Goal: Information Seeking & Learning: Learn about a topic

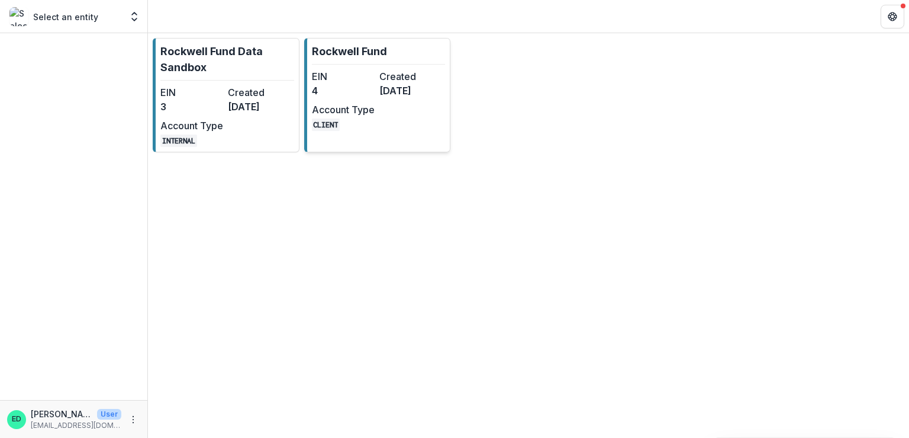
click at [401, 83] on dd "[DATE]" at bounding box center [411, 90] width 63 height 14
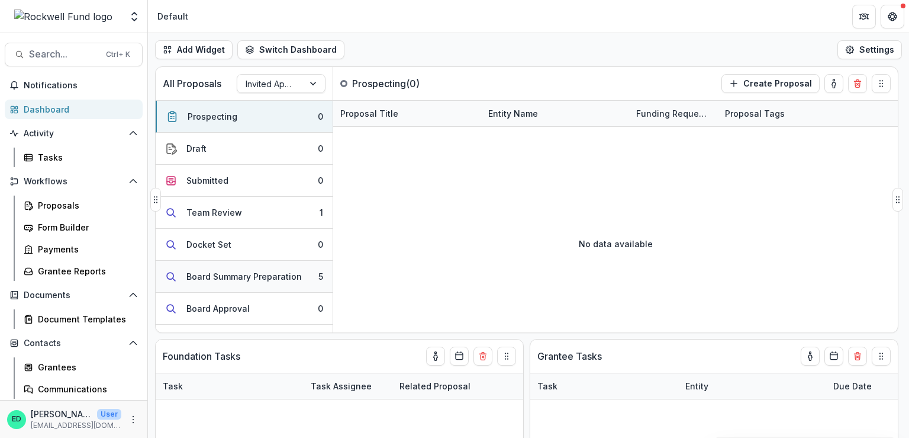
click at [270, 275] on div "Board Summary Preparation" at bounding box center [244, 276] width 115 height 12
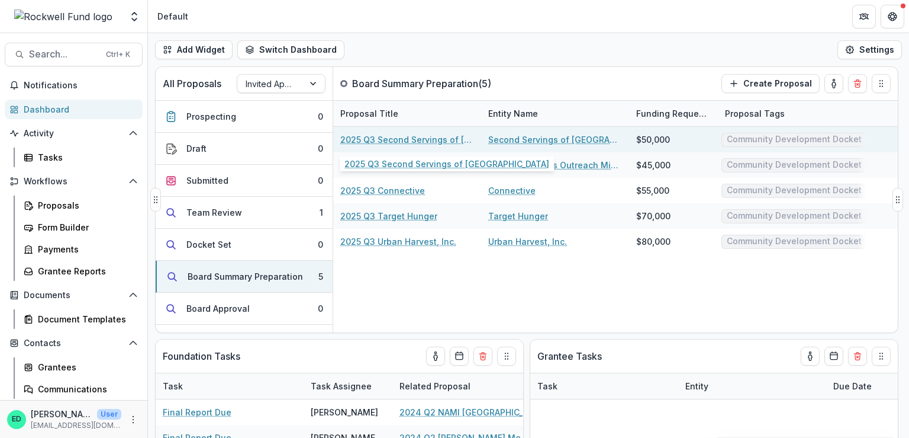
click at [419, 139] on link "2025 Q3 Second Servings of Houston" at bounding box center [407, 139] width 134 height 12
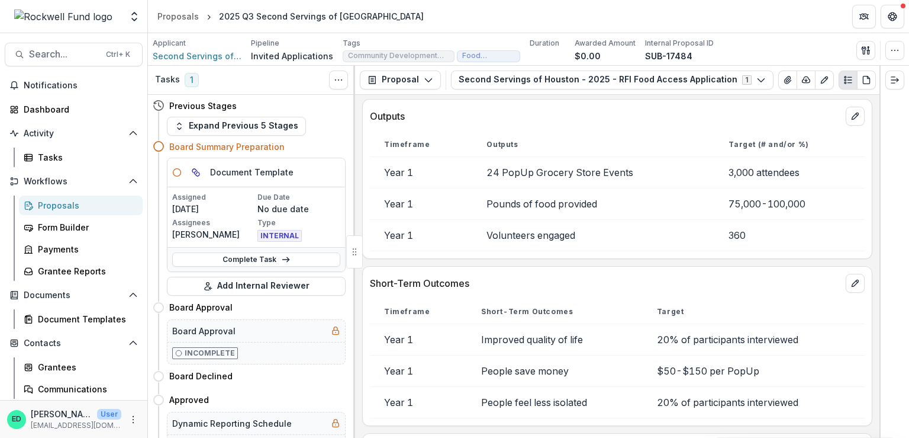
scroll to position [3612, 0]
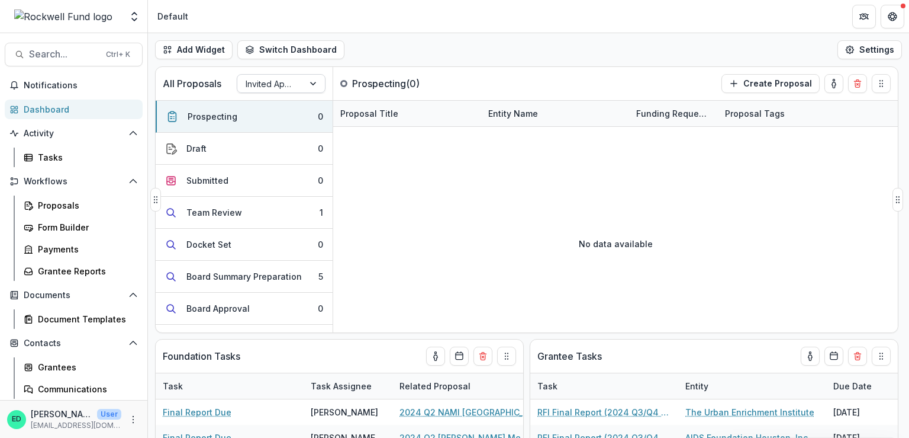
click at [288, 83] on div at bounding box center [271, 83] width 50 height 15
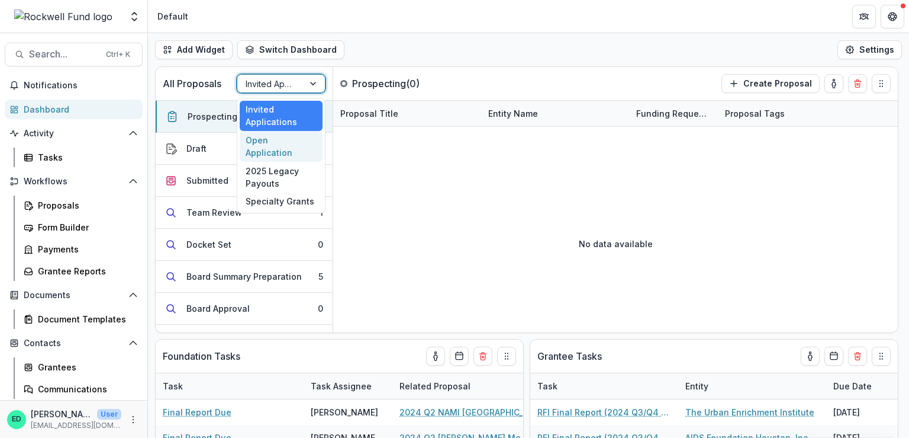
click at [284, 139] on div "Open Application" at bounding box center [281, 146] width 83 height 31
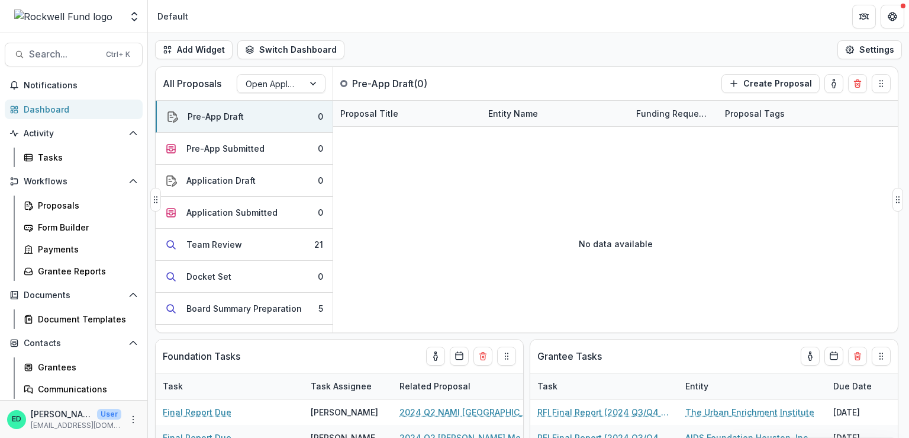
click at [299, 69] on div "Add Widget Switch Dashboard Default RCL Draft New Dashboard Settings All Propos…" at bounding box center [528, 235] width 761 height 404
click at [295, 83] on div at bounding box center [271, 83] width 50 height 15
click at [265, 88] on div at bounding box center [271, 83] width 50 height 15
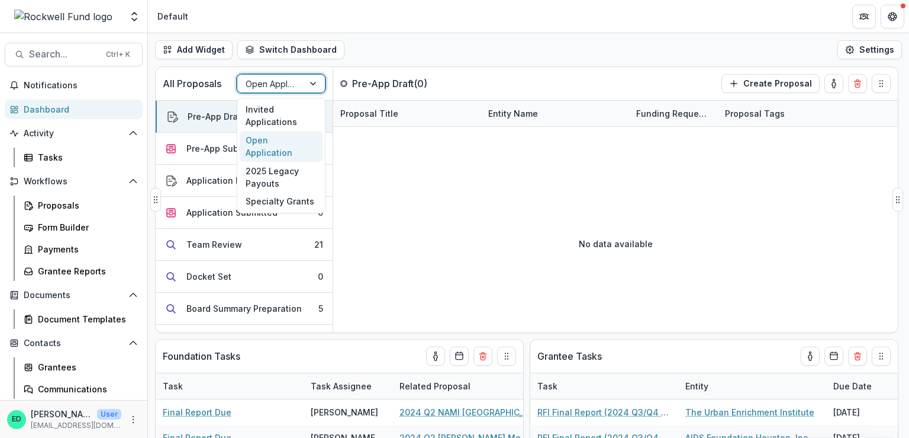
click at [265, 88] on div at bounding box center [271, 83] width 50 height 15
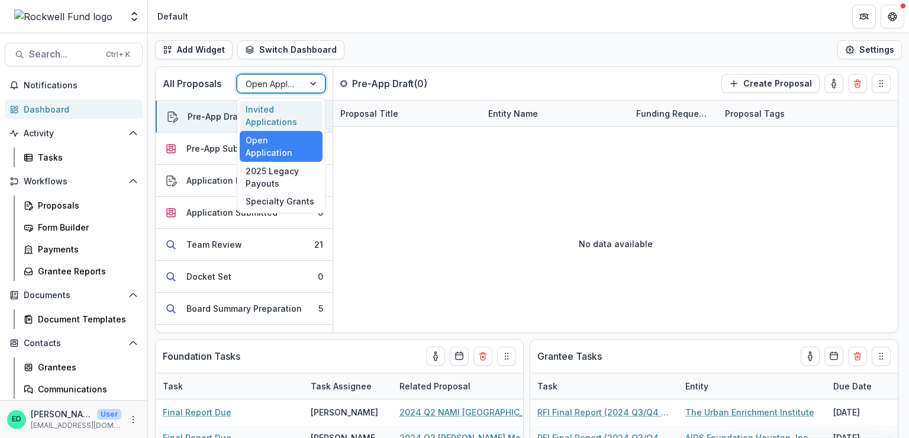
click at [267, 116] on div "Invited Applications" at bounding box center [281, 116] width 83 height 31
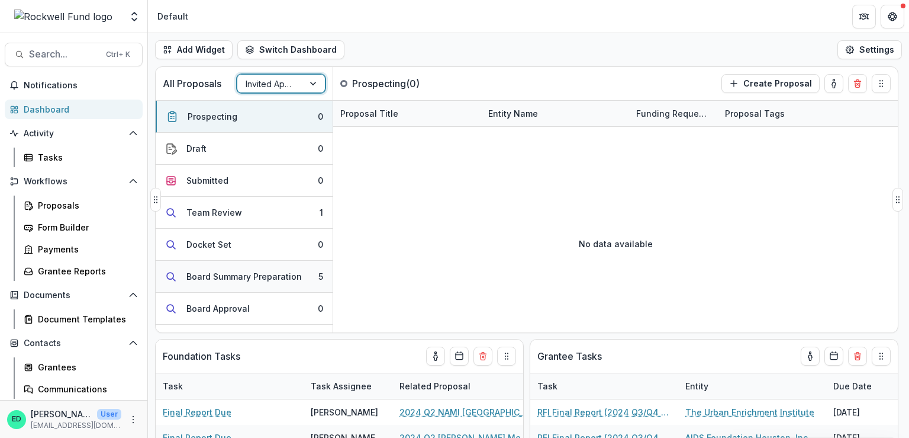
click at [272, 275] on div "Board Summary Preparation" at bounding box center [244, 276] width 115 height 12
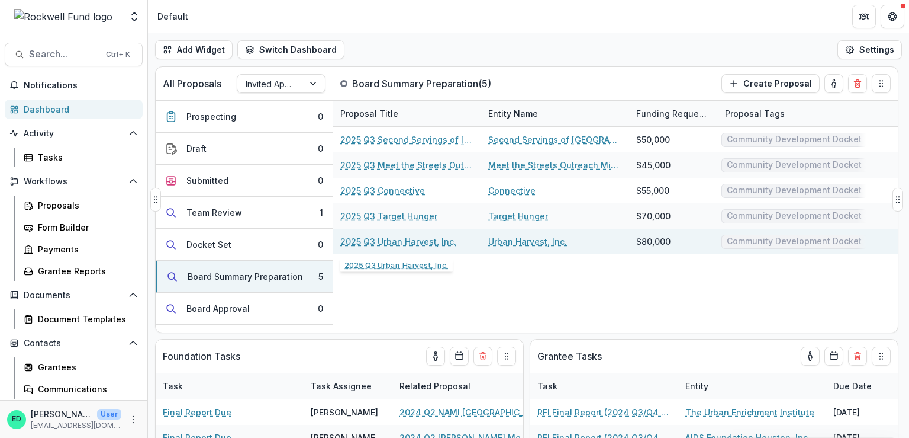
click at [388, 237] on link "2025 Q3 Urban Harvest, Inc." at bounding box center [398, 241] width 116 height 12
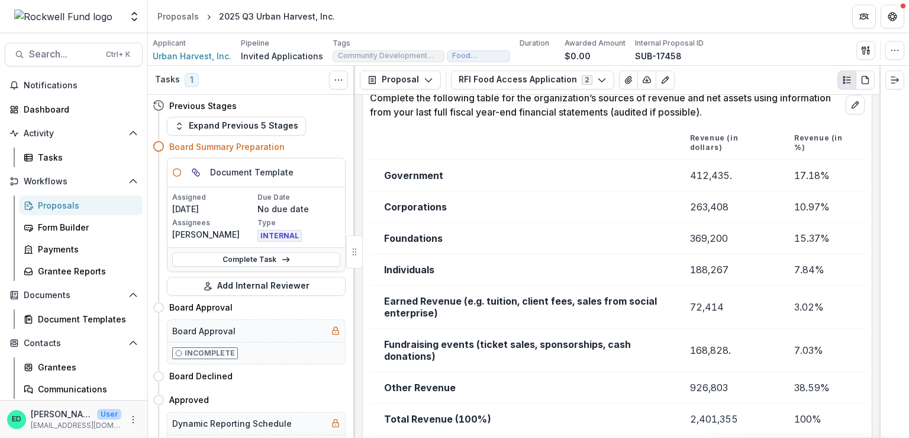
scroll to position [6394, 0]
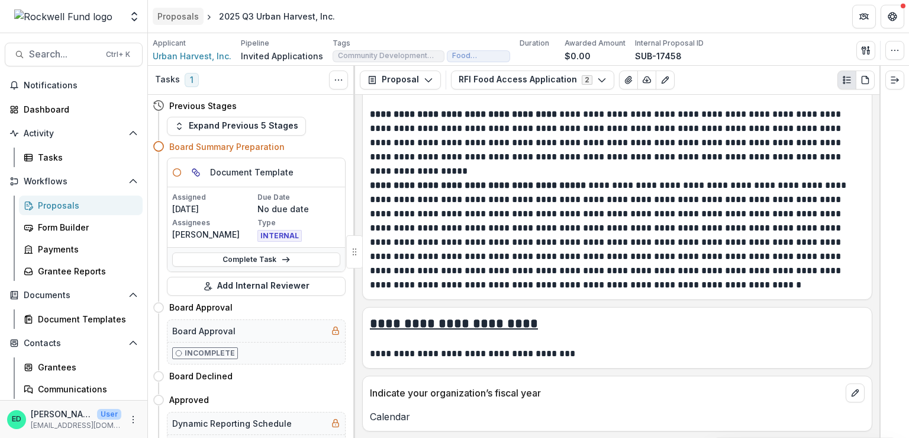
click at [182, 18] on div "Proposals" at bounding box center [177, 16] width 41 height 12
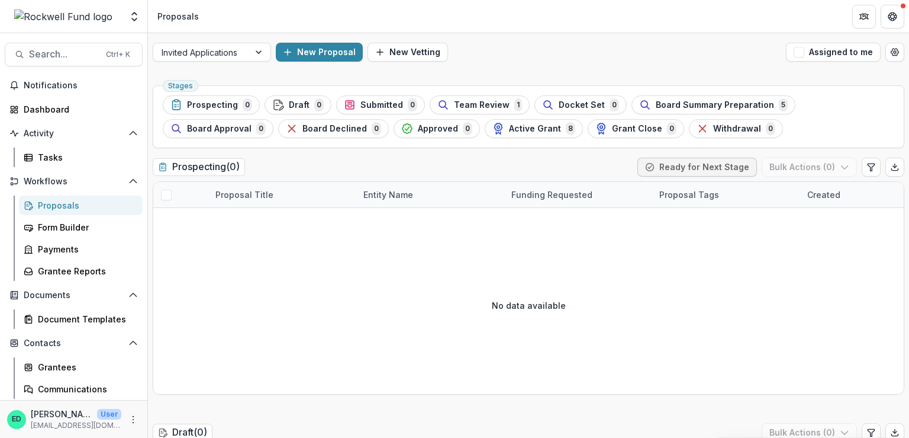
drag, startPoint x: 57, startPoint y: 175, endPoint x: 54, endPoint y: 169, distance: 6.4
click at [54, 169] on div "Notifications Dashboard Activity Tasks Workflows Proposals Form Builder Payment…" at bounding box center [73, 272] width 147 height 393
click at [52, 164] on link "Tasks" at bounding box center [81, 157] width 124 height 20
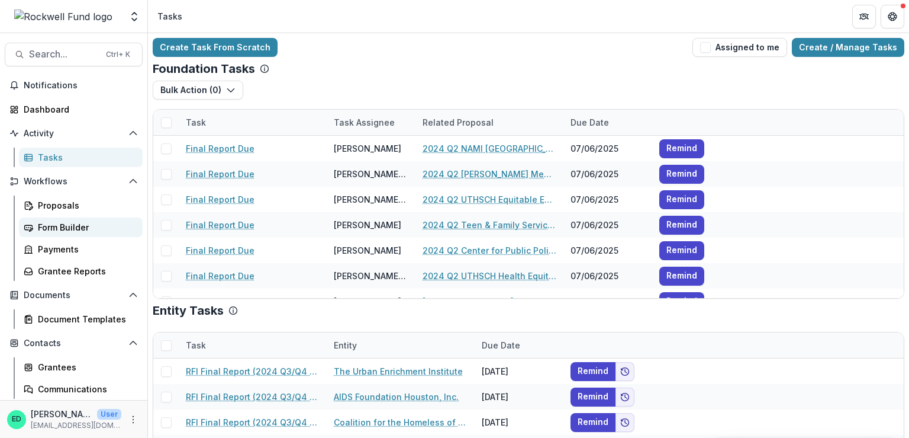
click at [65, 220] on link "Form Builder" at bounding box center [81, 227] width 124 height 20
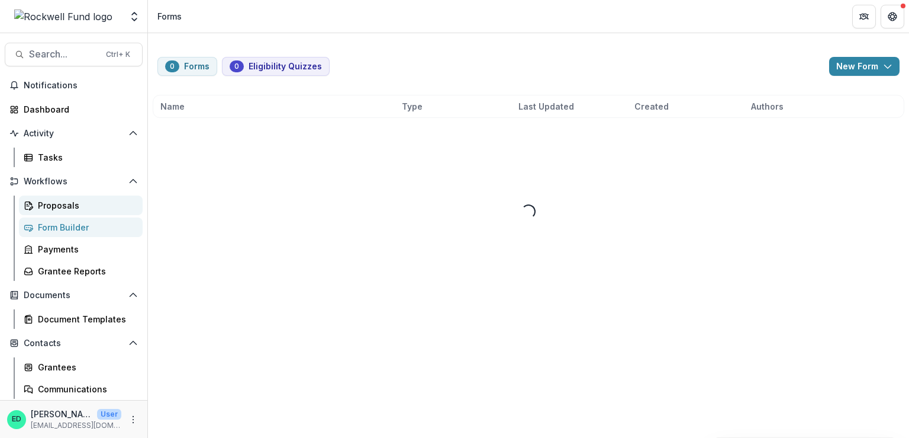
click at [63, 203] on div "Proposals" at bounding box center [85, 205] width 95 height 12
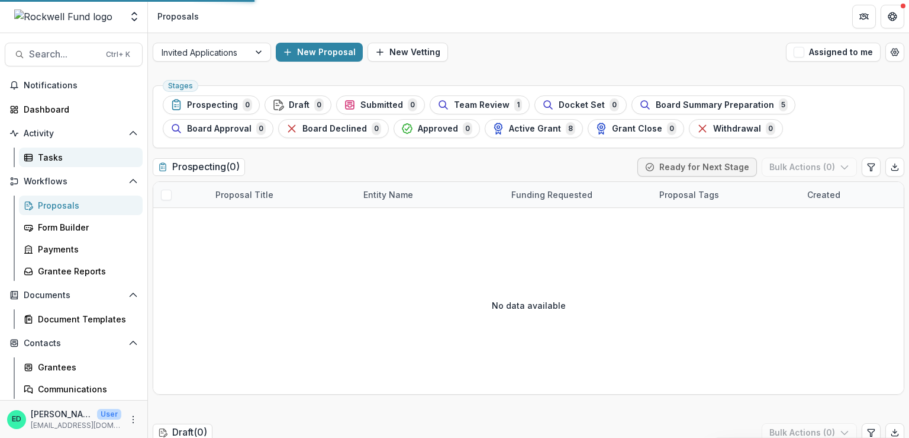
click at [50, 155] on div "Tasks" at bounding box center [85, 157] width 95 height 12
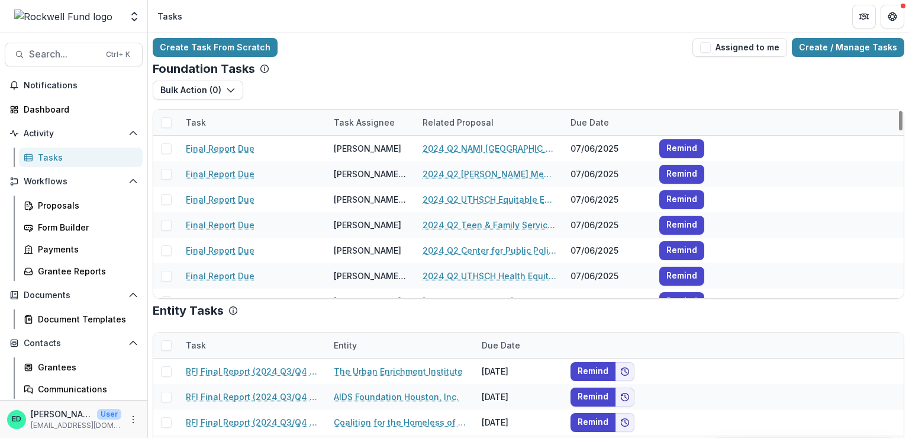
click at [63, 157] on div "Tasks" at bounding box center [85, 157] width 95 height 12
click at [71, 203] on div "Proposals" at bounding box center [85, 205] width 95 height 12
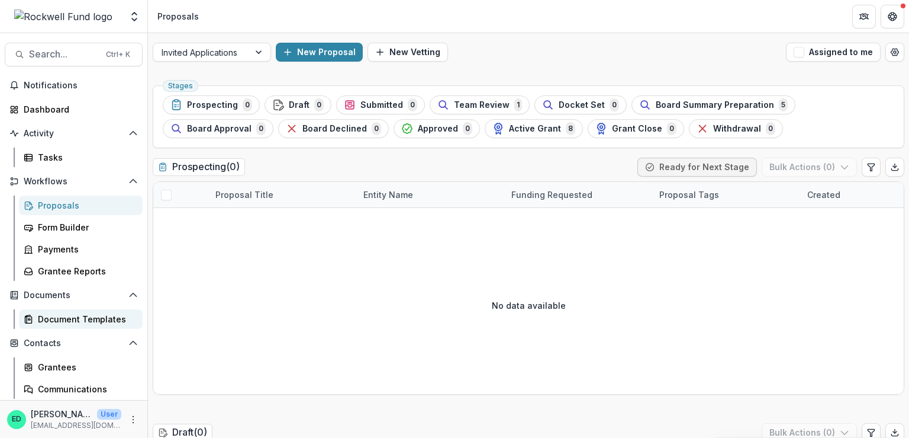
click at [83, 319] on div "Document Templates" at bounding box center [85, 319] width 95 height 12
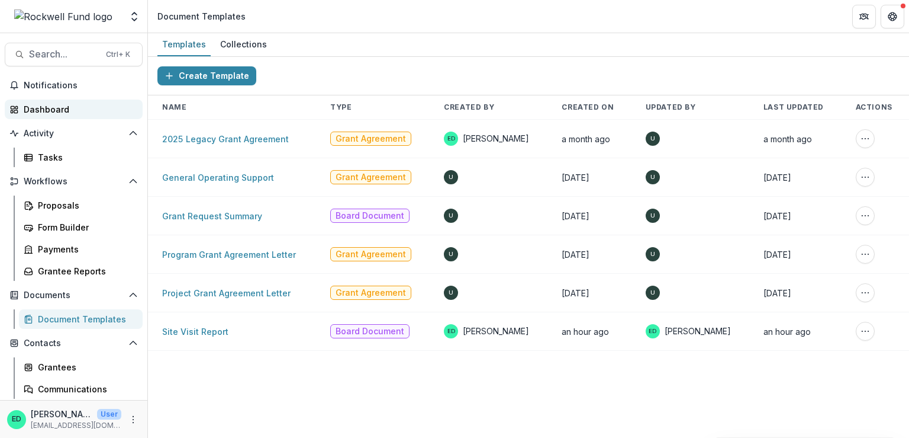
click at [43, 110] on div "Dashboard" at bounding box center [79, 109] width 110 height 12
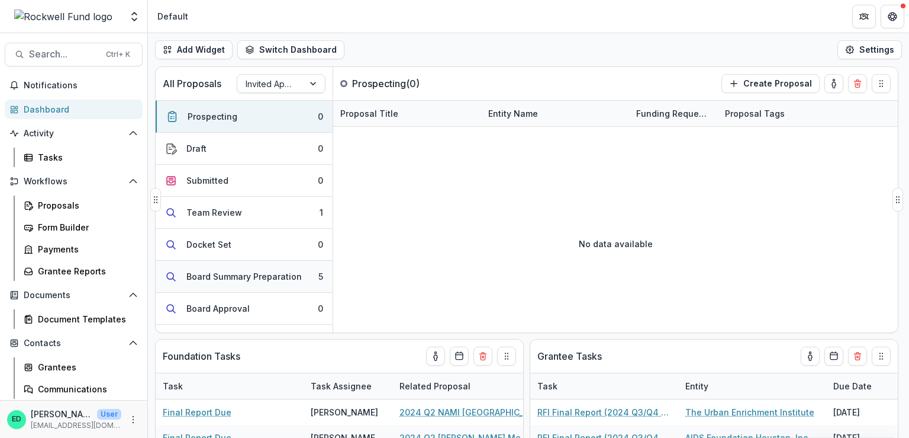
click at [282, 278] on div "Board Summary Preparation" at bounding box center [244, 276] width 115 height 12
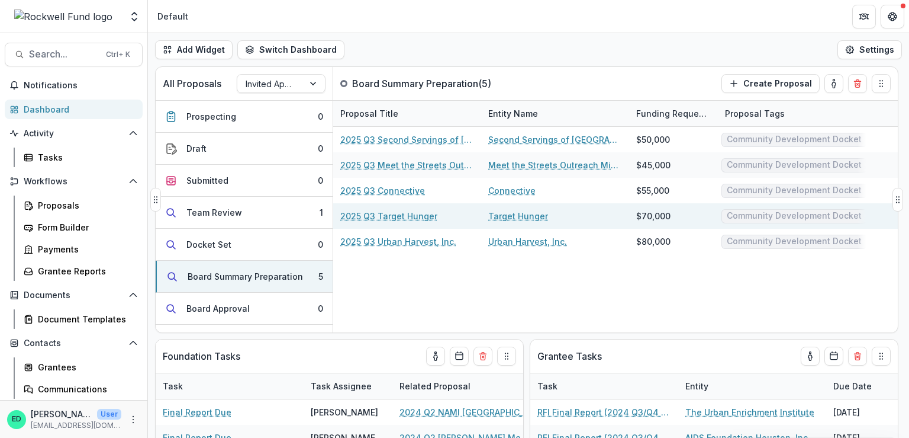
click at [398, 213] on link "2025 Q3 Target Hunger" at bounding box center [388, 216] width 97 height 12
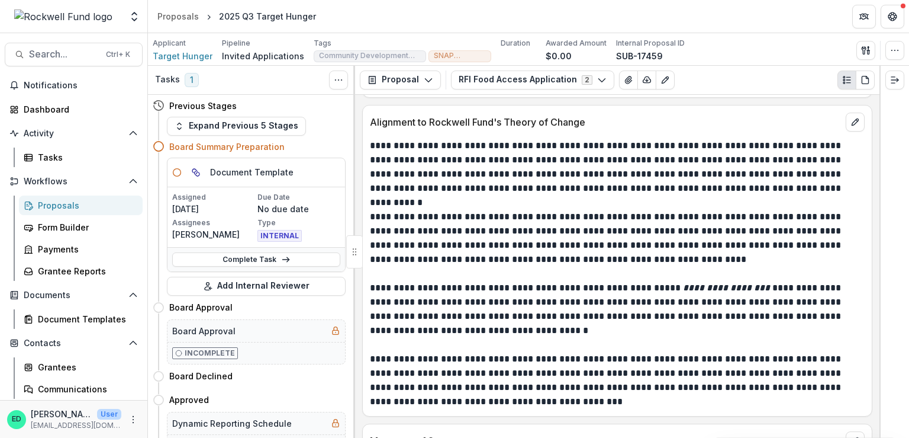
scroll to position [3552, 0]
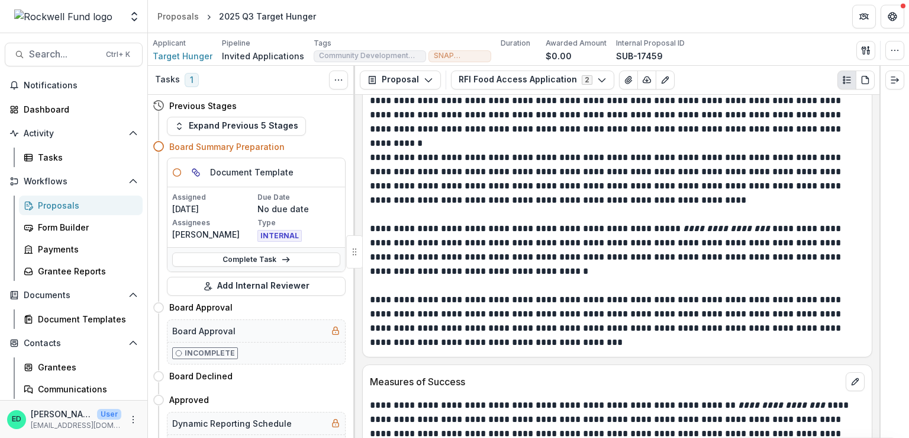
click at [701, 224] on em "**********" at bounding box center [726, 228] width 87 height 9
copy p "**********"
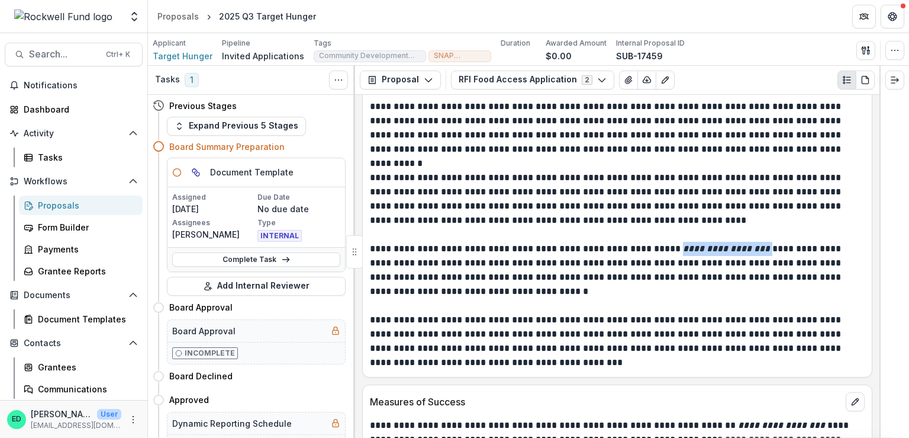
scroll to position [3434, 0]
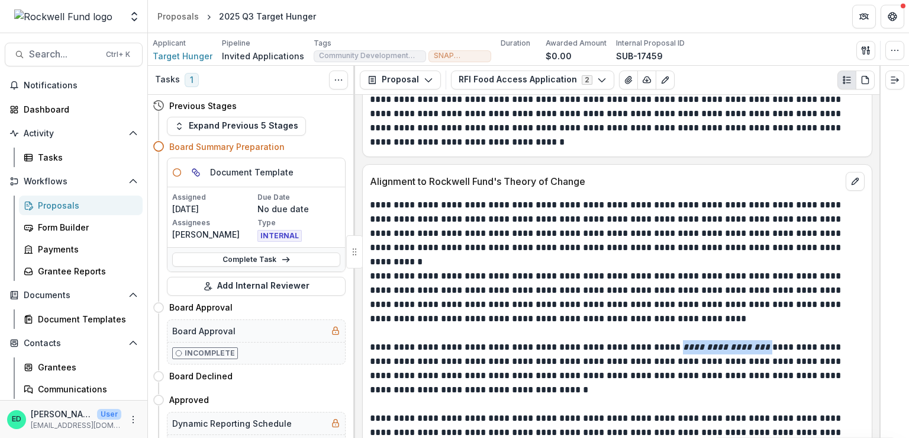
copy p "**********"
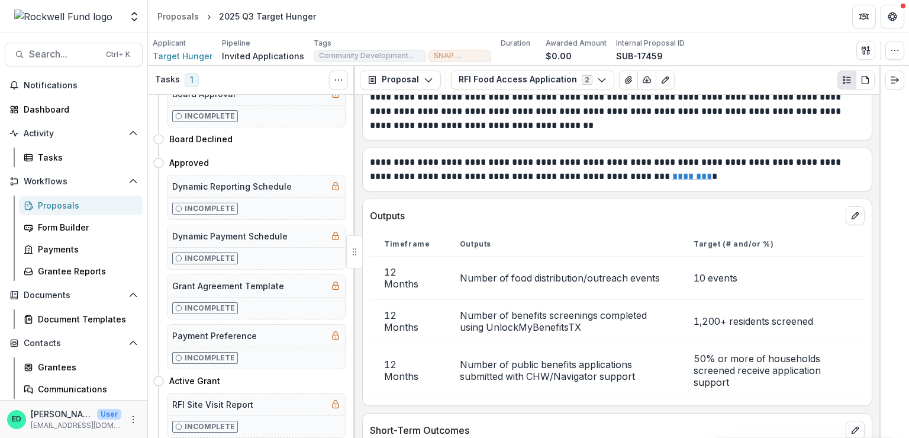
scroll to position [4085, 0]
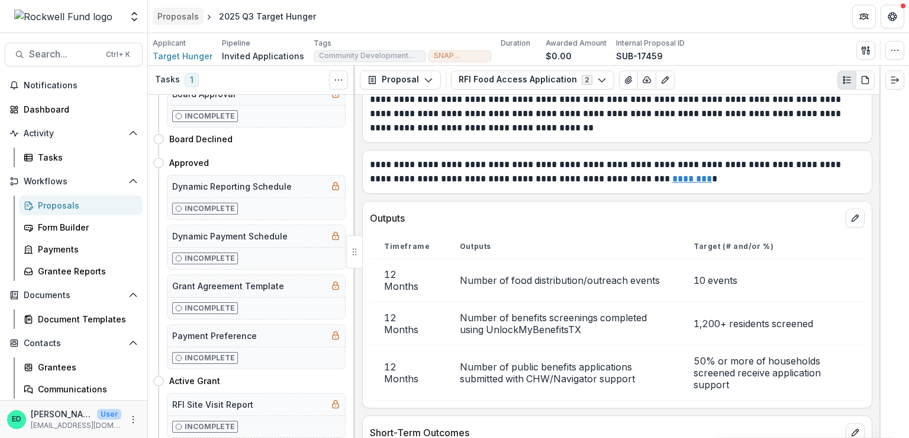
click at [176, 13] on div "Proposals" at bounding box center [177, 16] width 41 height 12
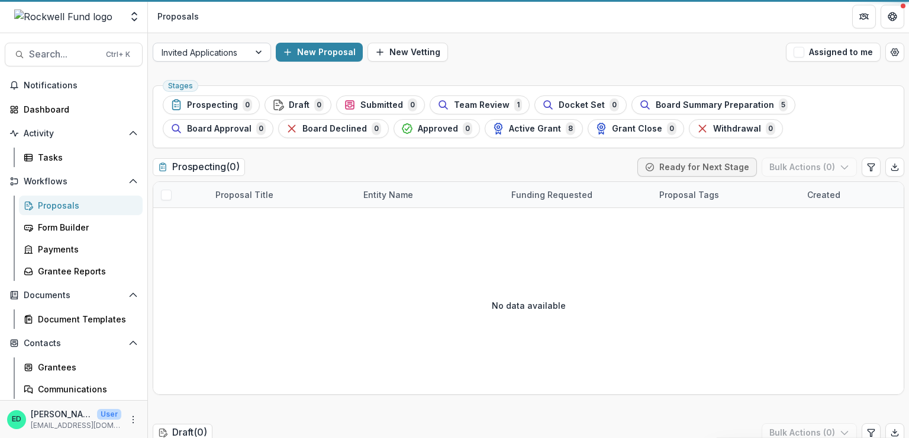
click at [220, 59] on div at bounding box center [201, 52] width 79 height 15
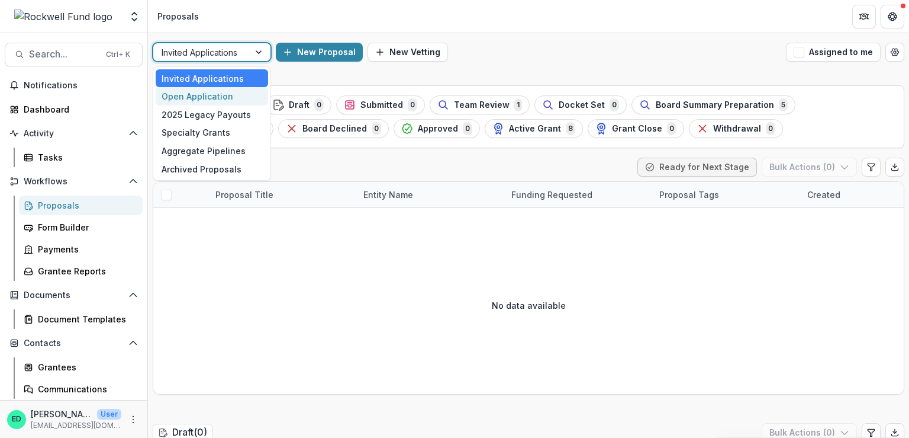
click at [214, 92] on div "Open Application" at bounding box center [212, 96] width 112 height 18
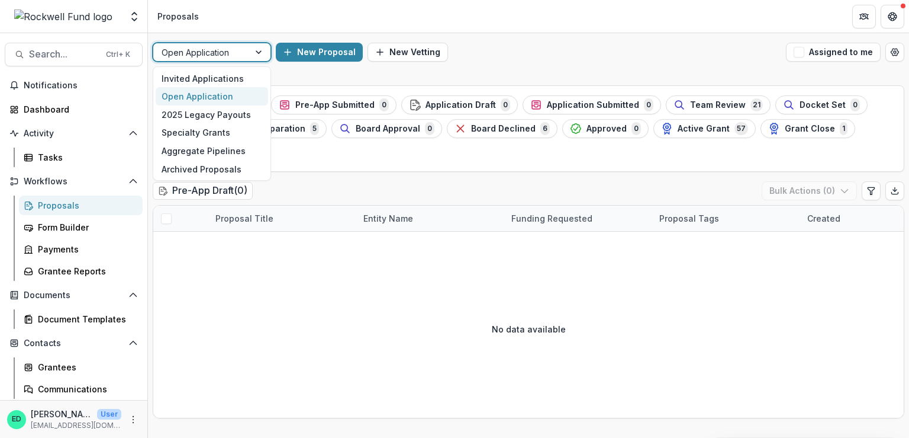
click at [215, 50] on div at bounding box center [201, 52] width 79 height 15
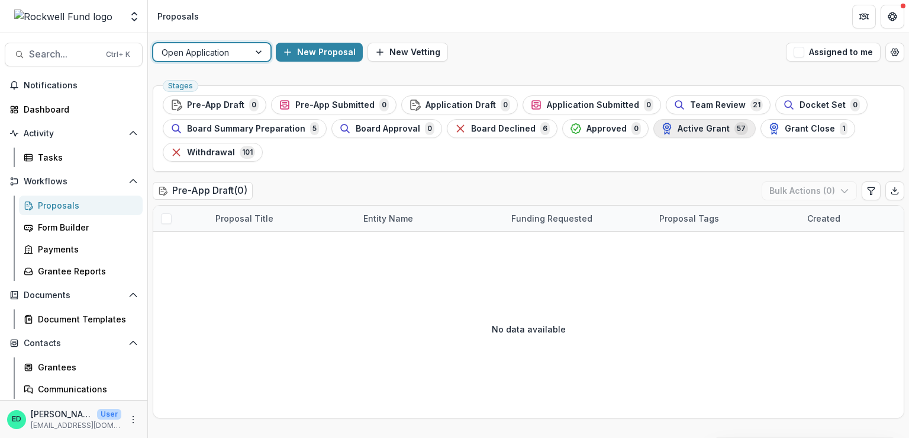
click at [701, 126] on span "Active Grant" at bounding box center [704, 129] width 52 height 10
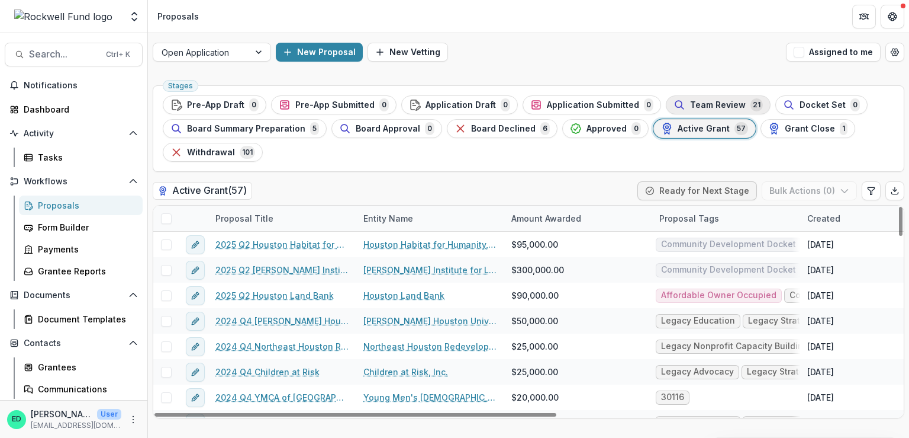
click at [722, 102] on span "Team Review" at bounding box center [718, 105] width 56 height 10
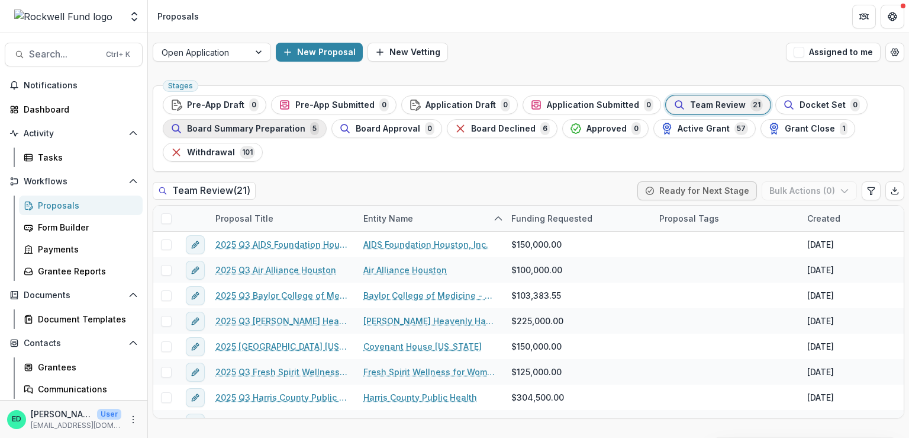
click at [282, 128] on span "Board Summary Preparation" at bounding box center [246, 129] width 118 height 10
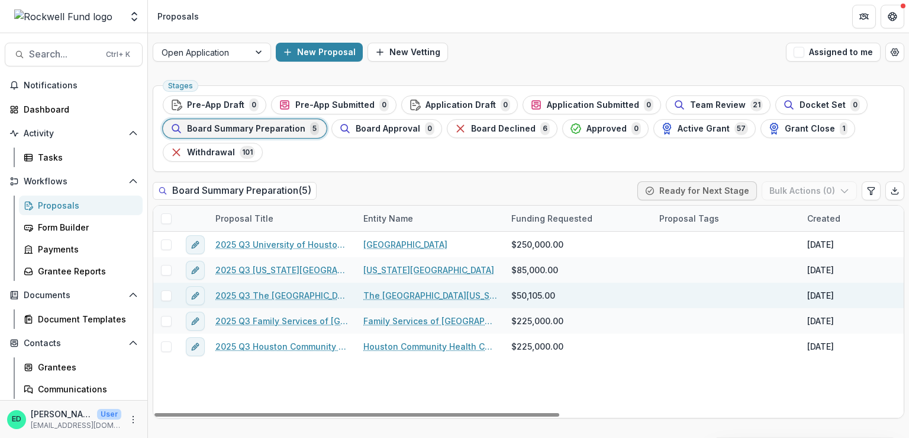
drag, startPoint x: 303, startPoint y: 272, endPoint x: 258, endPoint y: 285, distance: 47.0
drag, startPoint x: 258, startPoint y: 285, endPoint x: 262, endPoint y: 297, distance: 11.8
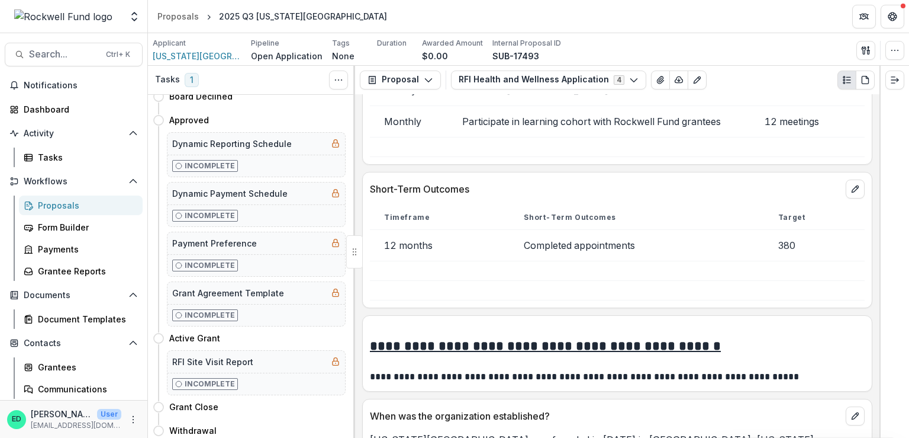
scroll to position [4263, 0]
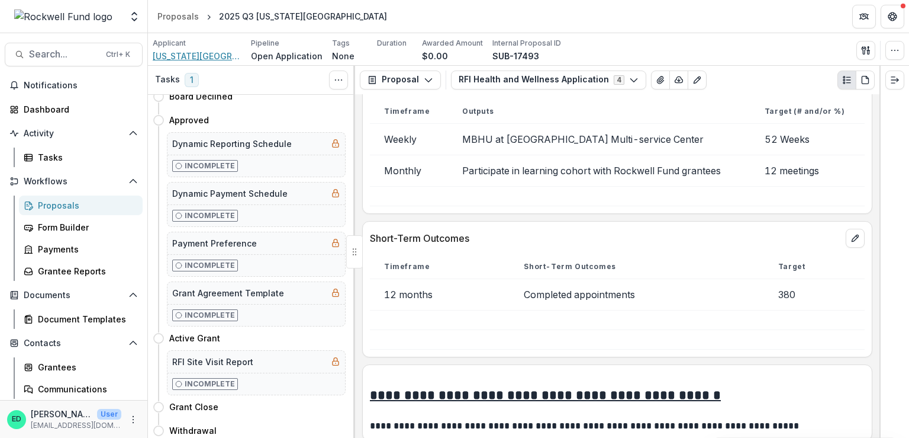
click at [189, 54] on span "[US_STATE][GEOGRAPHIC_DATA]" at bounding box center [197, 56] width 89 height 12
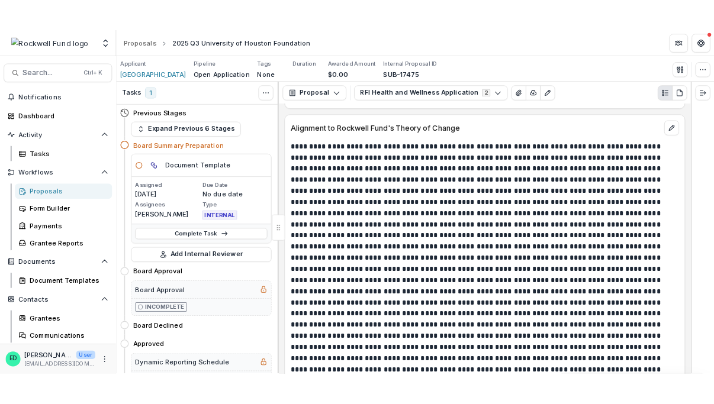
scroll to position [3484, 0]
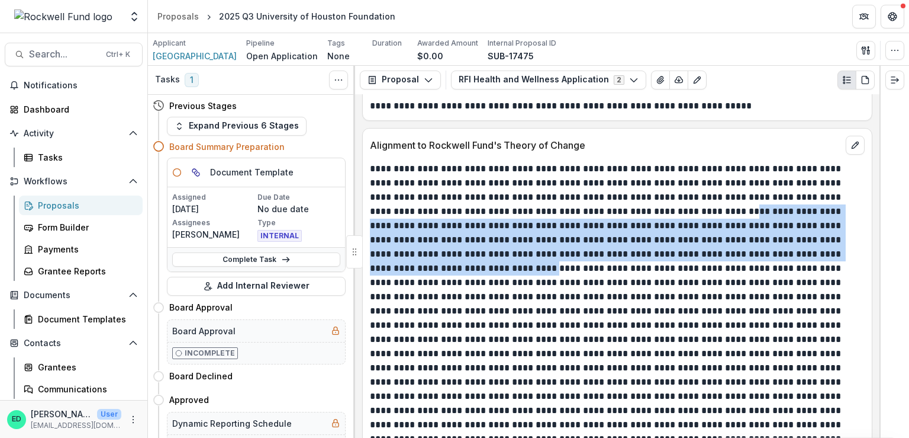
drag, startPoint x: 442, startPoint y: 261, endPoint x: 703, endPoint y: 207, distance: 266.7
click at [703, 207] on p at bounding box center [616, 311] width 492 height 298
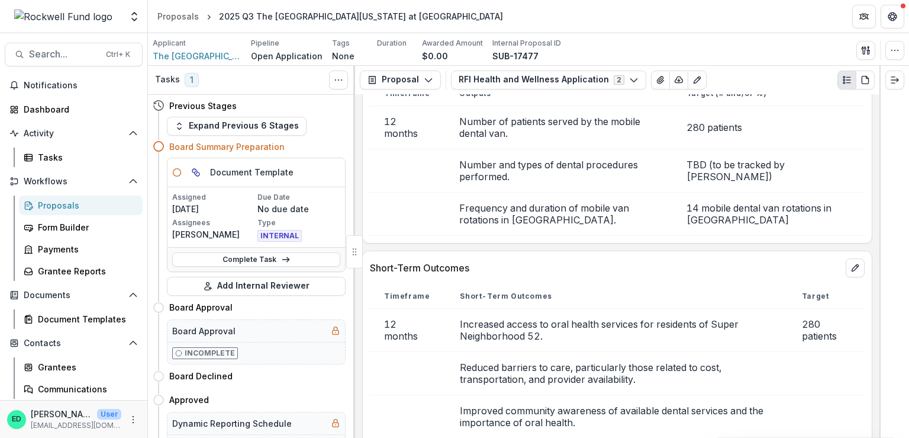
scroll to position [4441, 0]
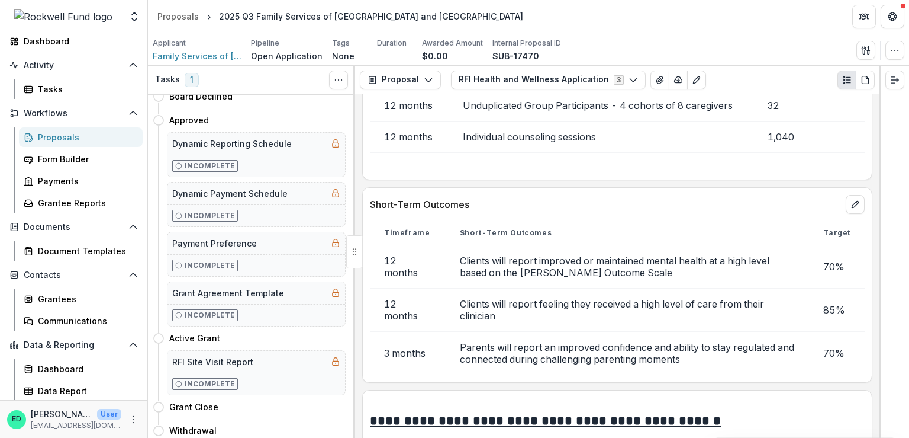
scroll to position [4204, 0]
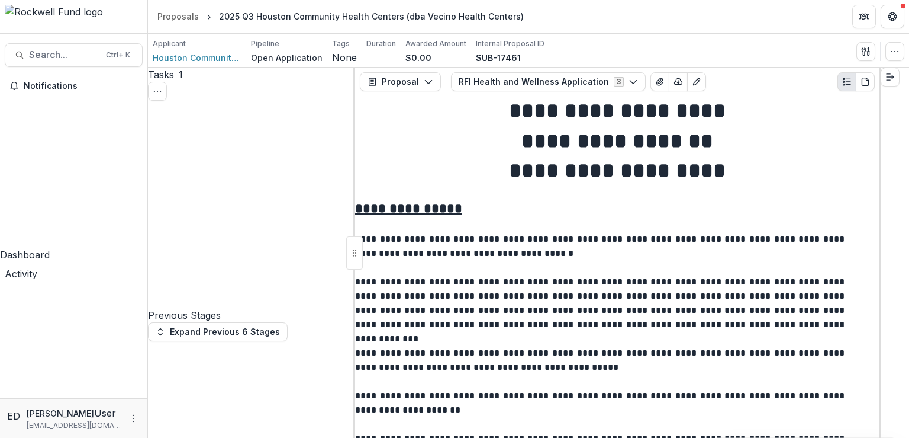
scroll to position [4973, 0]
